Goal: Information Seeking & Learning: Compare options

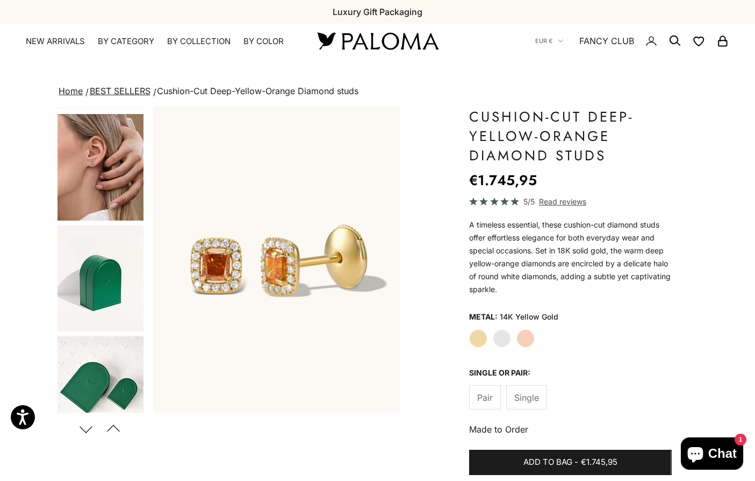
scroll to position [672, 0]
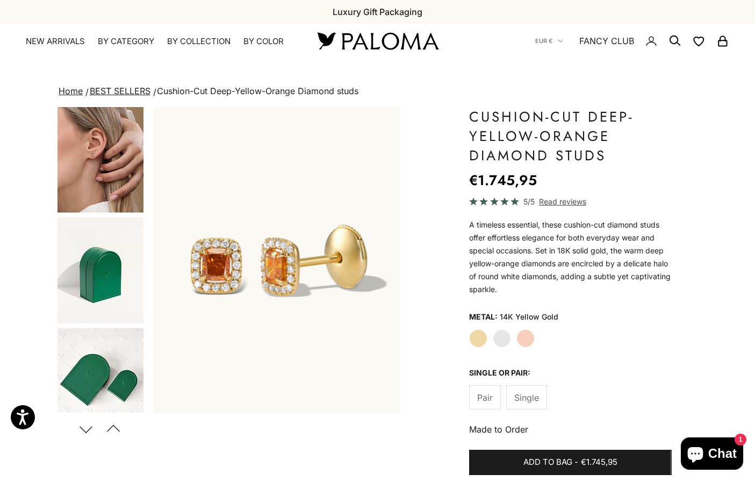
click at [77, 156] on img "Go to item 11" at bounding box center [101, 159] width 86 height 106
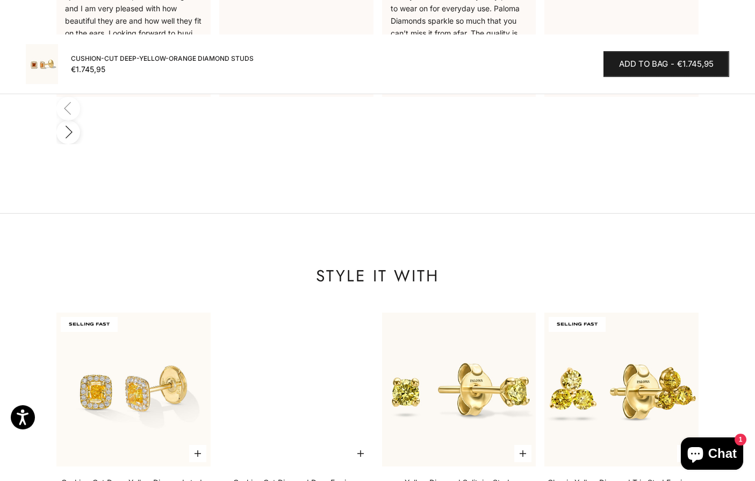
scroll to position [1029, 0]
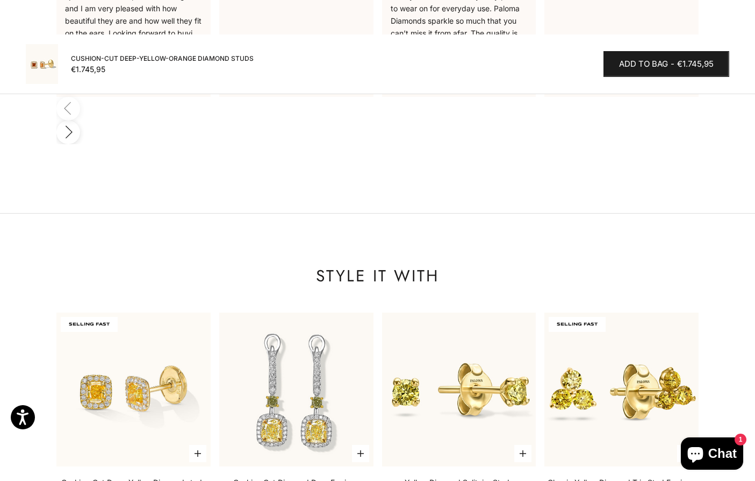
click at [106, 304] on img at bounding box center [133, 388] width 169 height 169
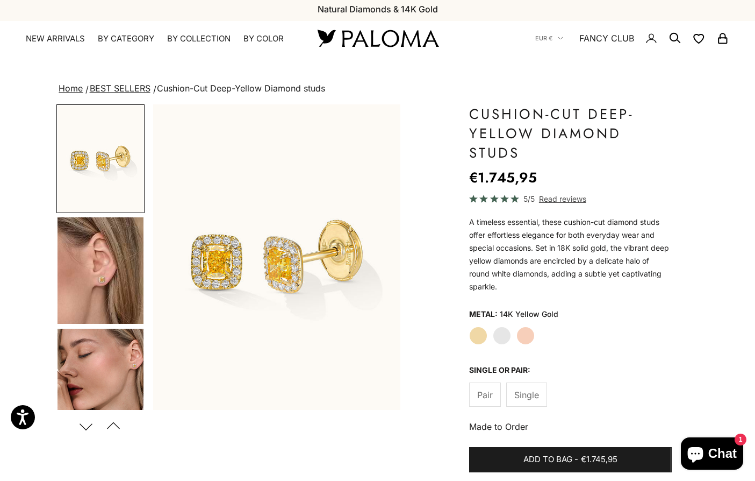
scroll to position [17, 0]
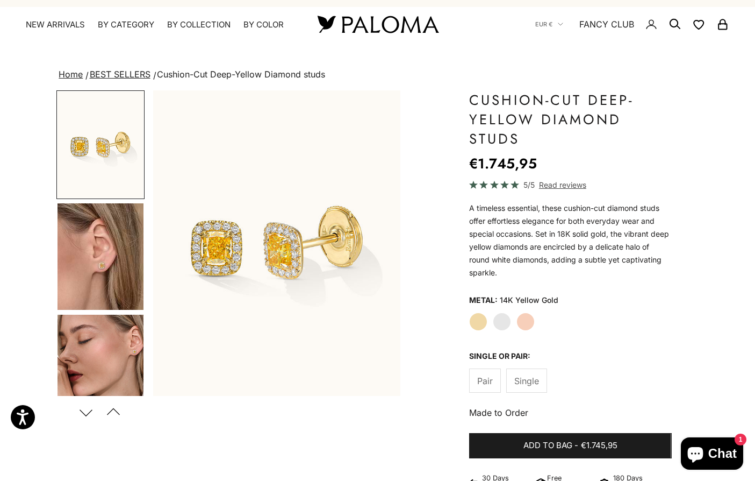
click at [87, 244] on img "Go to item 4" at bounding box center [101, 256] width 86 height 106
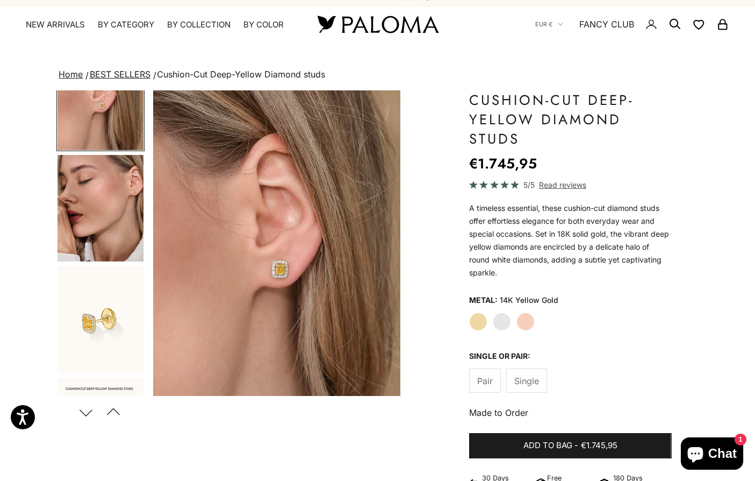
scroll to position [160, 0]
click at [90, 212] on img "Go to item 5" at bounding box center [101, 208] width 86 height 106
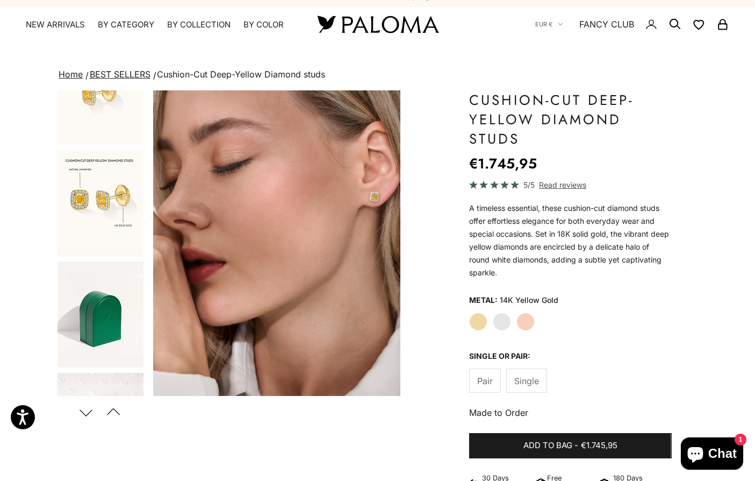
scroll to position [387, 0]
click at [87, 118] on img "Go to item 6" at bounding box center [101, 92] width 86 height 106
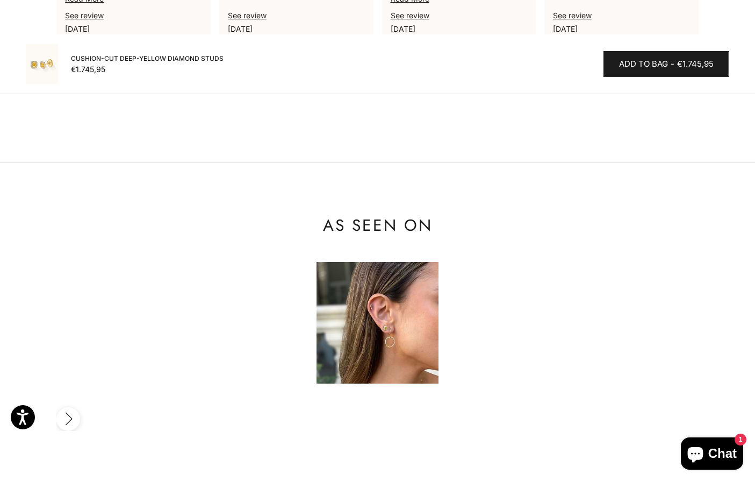
scroll to position [1088, 0]
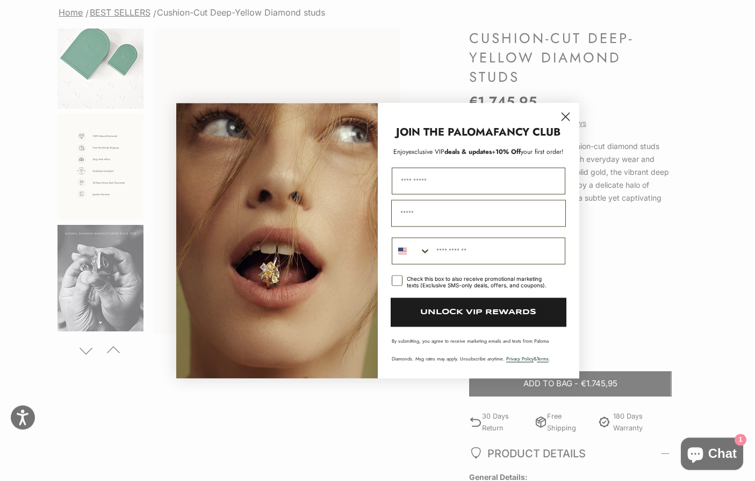
click at [569, 108] on circle "Close dialog" at bounding box center [566, 117] width 18 height 18
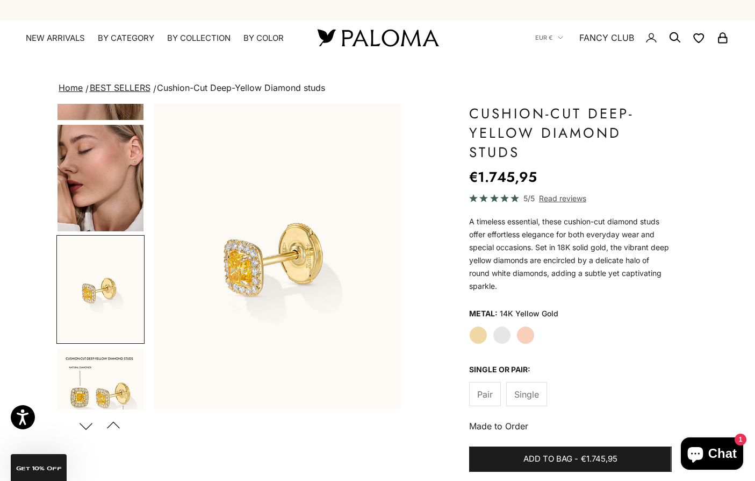
scroll to position [202, 0]
click at [70, 203] on img "Go to item 5" at bounding box center [101, 179] width 86 height 106
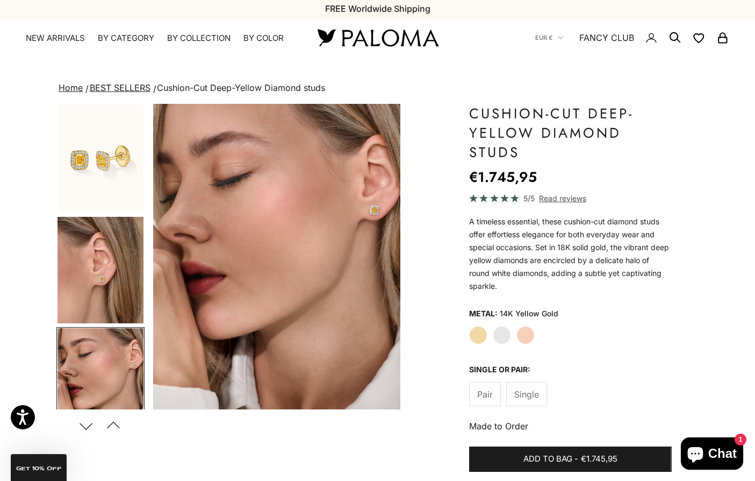
scroll to position [0, 0]
click at [76, 157] on img "Go to item 1" at bounding box center [101, 158] width 86 height 106
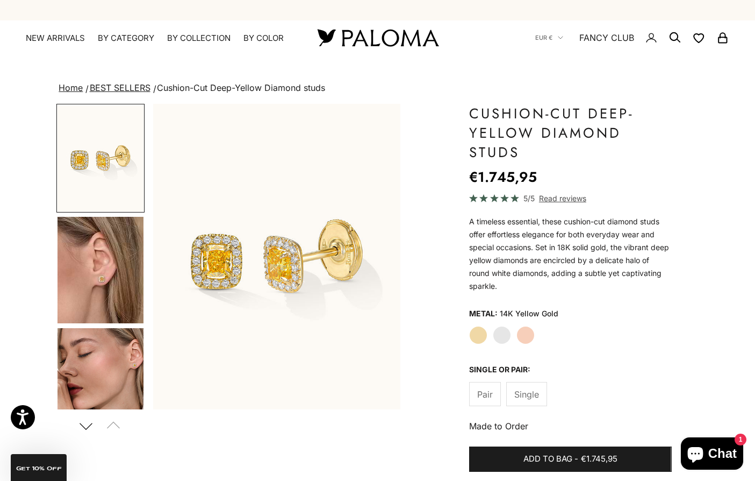
click at [82, 220] on img "Go to item 4" at bounding box center [101, 270] width 86 height 106
